Goal: Find specific page/section

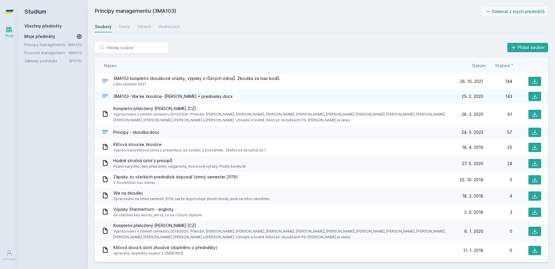
click at [53, 62] on link "Základy podnikání" at bounding box center [46, 61] width 45 height 6
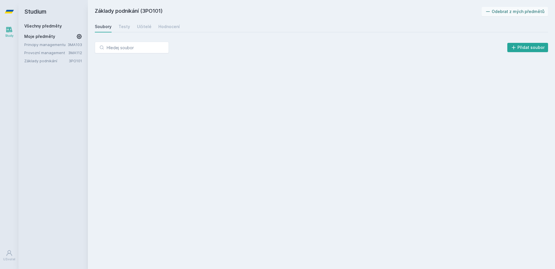
click at [56, 26] on link "Všechny předměty" at bounding box center [43, 25] width 38 height 5
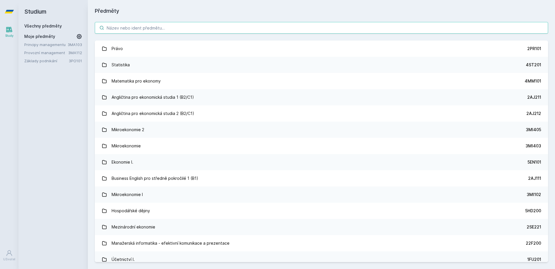
click at [121, 31] on input "search" at bounding box center [321, 28] width 453 height 12
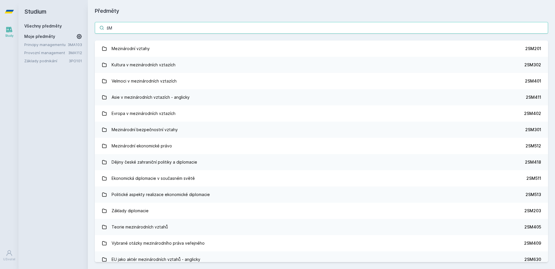
type input "š"
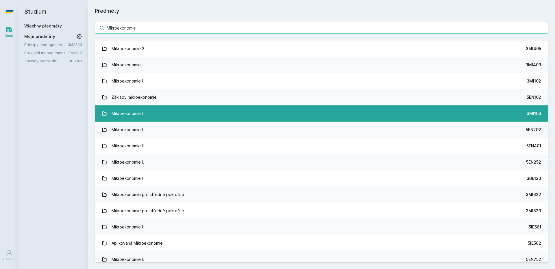
type input "MIkroekonomie"
click at [206, 112] on link "Mikroekonomie I 3MI106" at bounding box center [321, 113] width 453 height 16
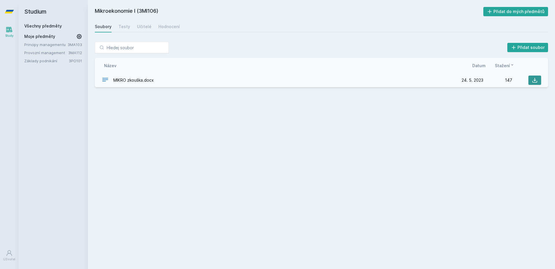
click at [529, 78] on button at bounding box center [534, 79] width 13 height 9
